Goal: Navigation & Orientation: Find specific page/section

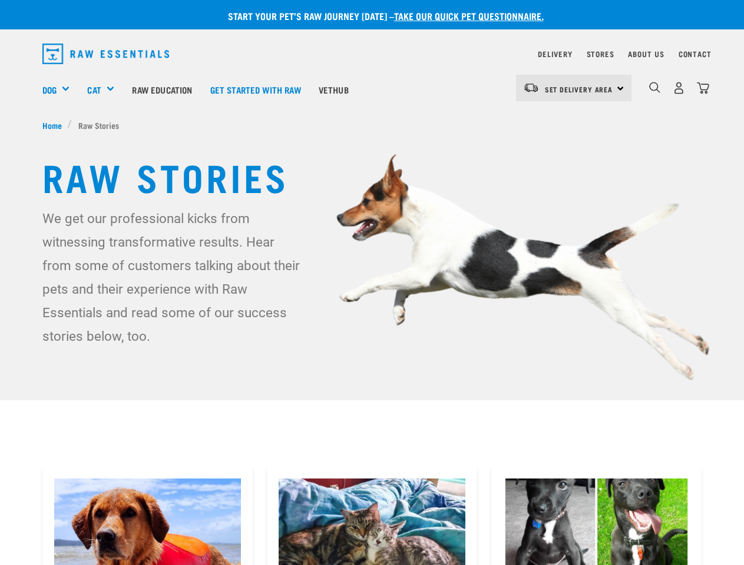
click at [61, 90] on div "Dog" at bounding box center [60, 89] width 37 height 47
click at [106, 90] on div "Cat" at bounding box center [105, 89] width 36 height 47
click at [574, 88] on span "Set Delivery Area" at bounding box center [579, 89] width 68 height 4
click at [654, 88] on img "dropdown navigation" at bounding box center [654, 87] width 11 height 11
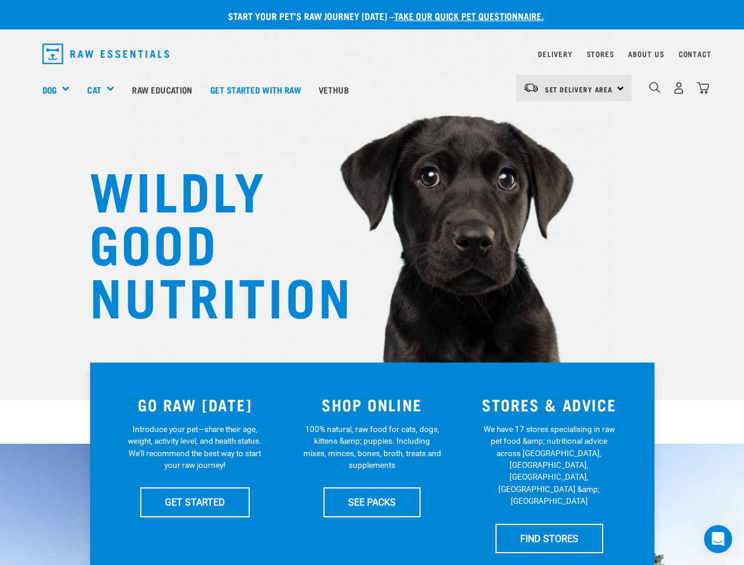
click at [61, 90] on div "Dog" at bounding box center [60, 89] width 37 height 47
